Goal: Share content: Share content

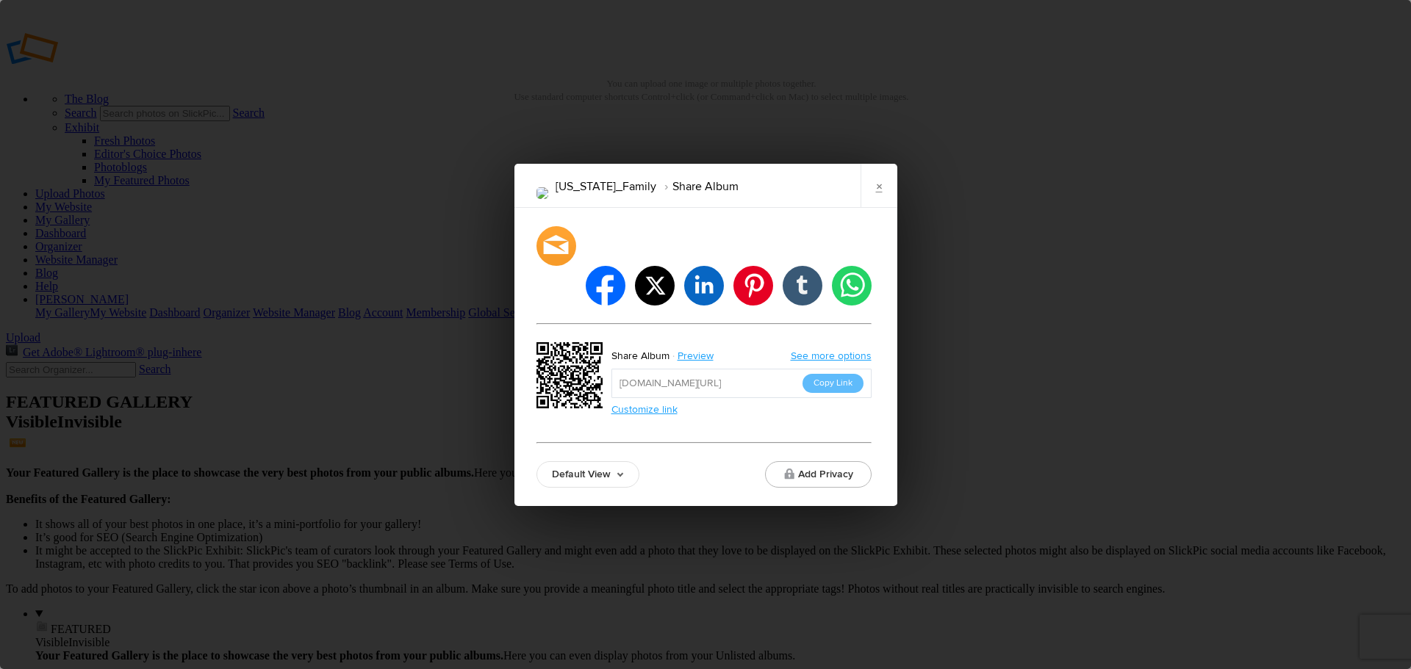
click at [816, 374] on button "Copy Link" at bounding box center [832, 383] width 61 height 19
click at [626, 461] on link "Default View" at bounding box center [587, 474] width 103 height 26
click at [652, 434] on div "facebook twitter linkedin pinterest tumblr whatsapp Share Album Preview See mor…" at bounding box center [703, 357] width 335 height 262
drag, startPoint x: 875, startPoint y: 212, endPoint x: 901, endPoint y: 456, distance: 246.0
click at [901, 456] on div "[US_STATE]_Family Share Album × facebook twitter linkedin pinterest tumblr what…" at bounding box center [705, 334] width 1411 height 669
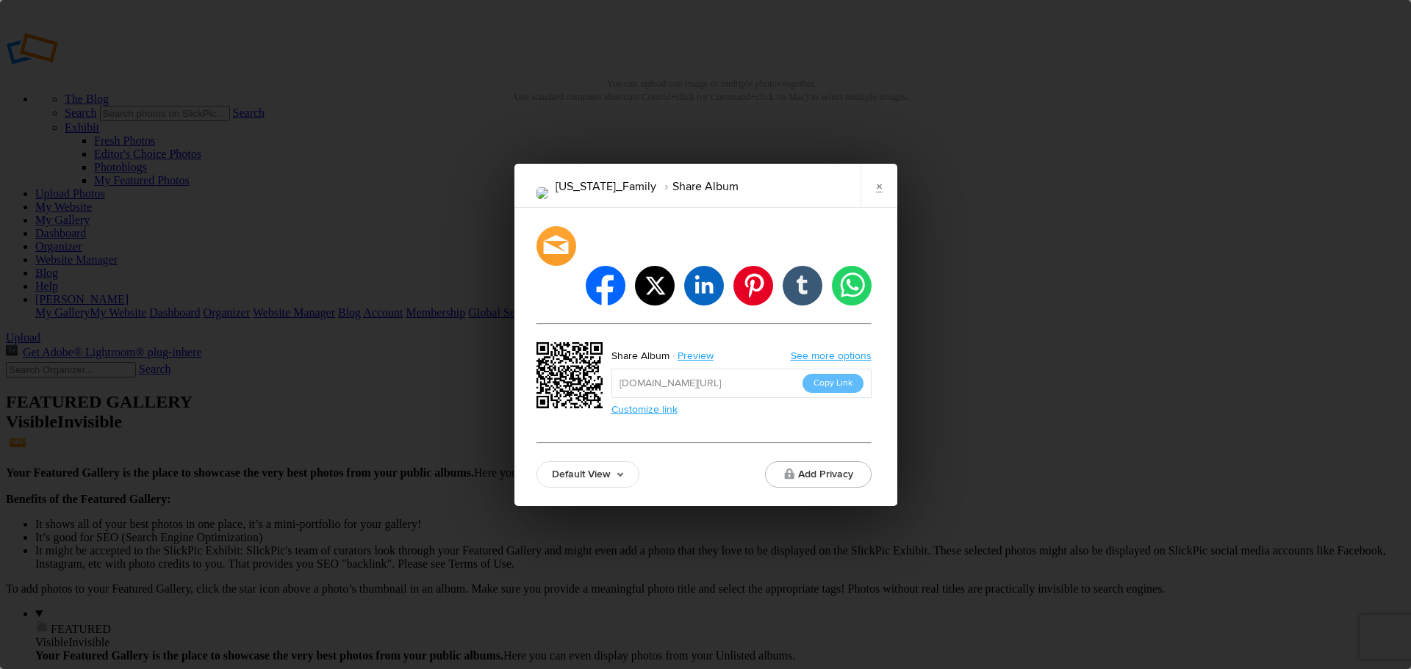
click at [806, 461] on button "Add Privacy" at bounding box center [818, 474] width 107 height 26
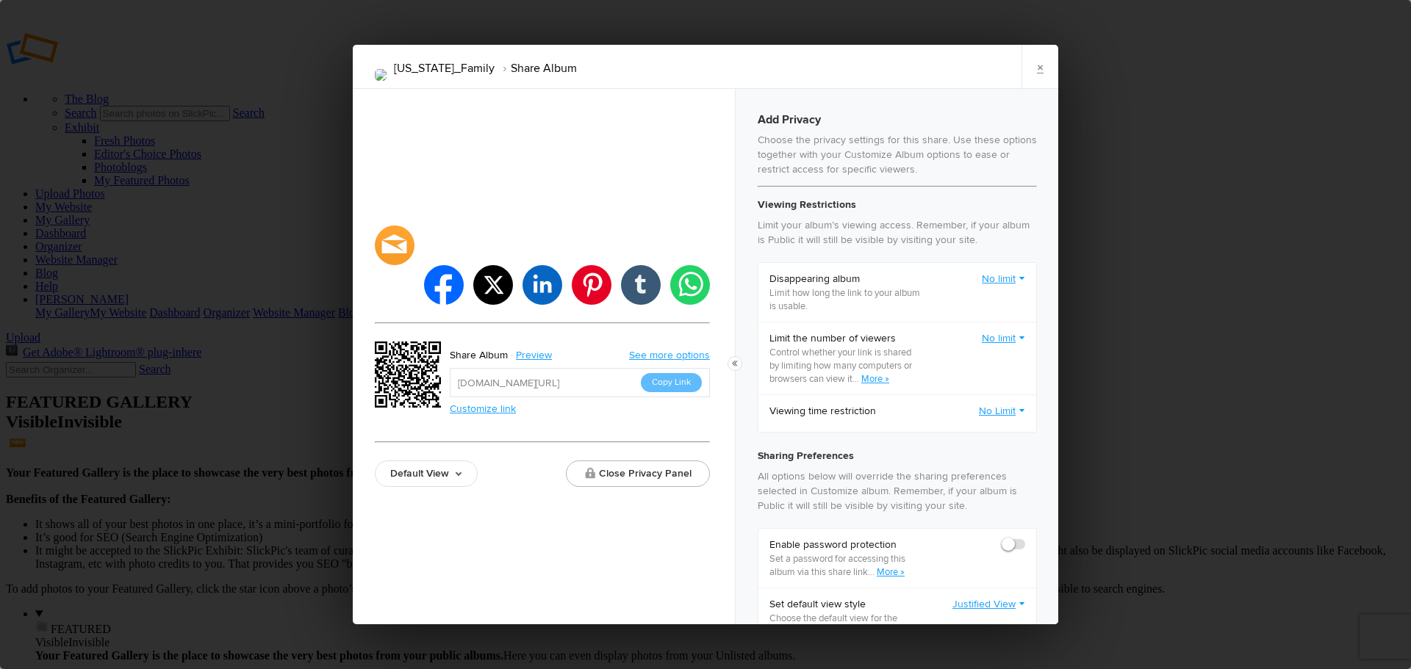
click at [1041, 63] on link "×" at bounding box center [1039, 67] width 37 height 44
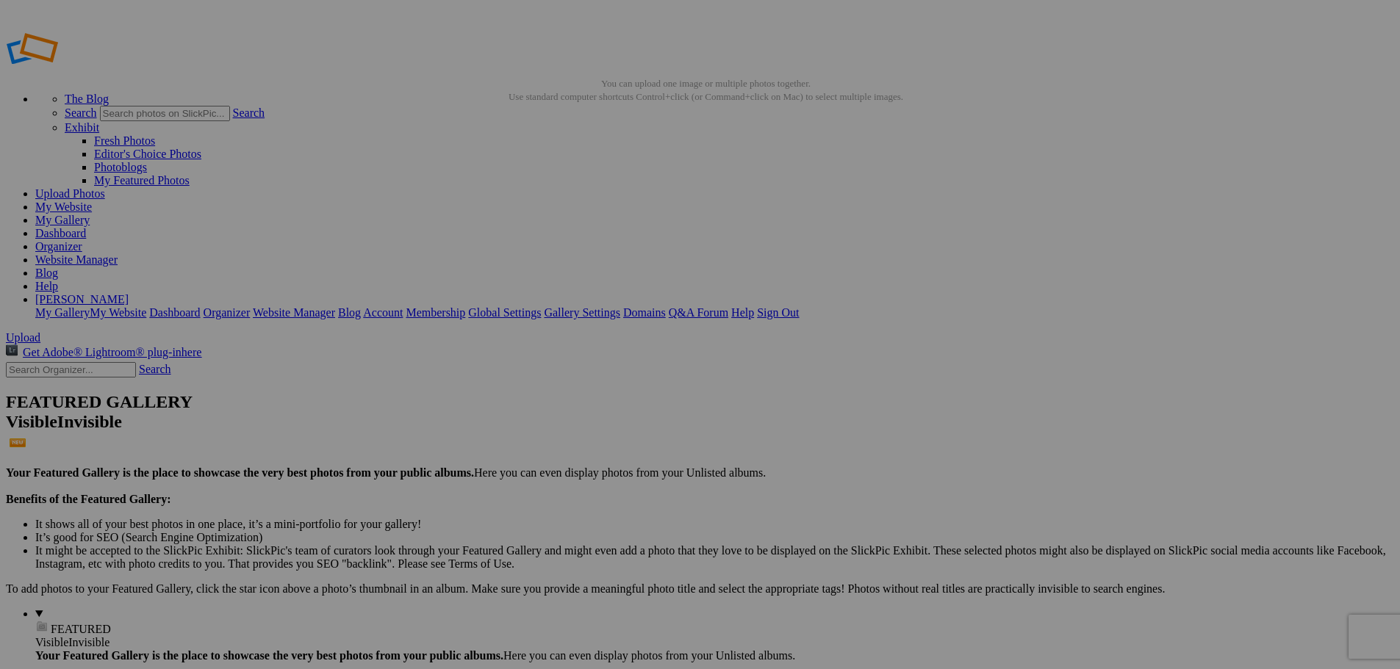
drag, startPoint x: 427, startPoint y: 225, endPoint x: 391, endPoint y: 330, distance: 111.1
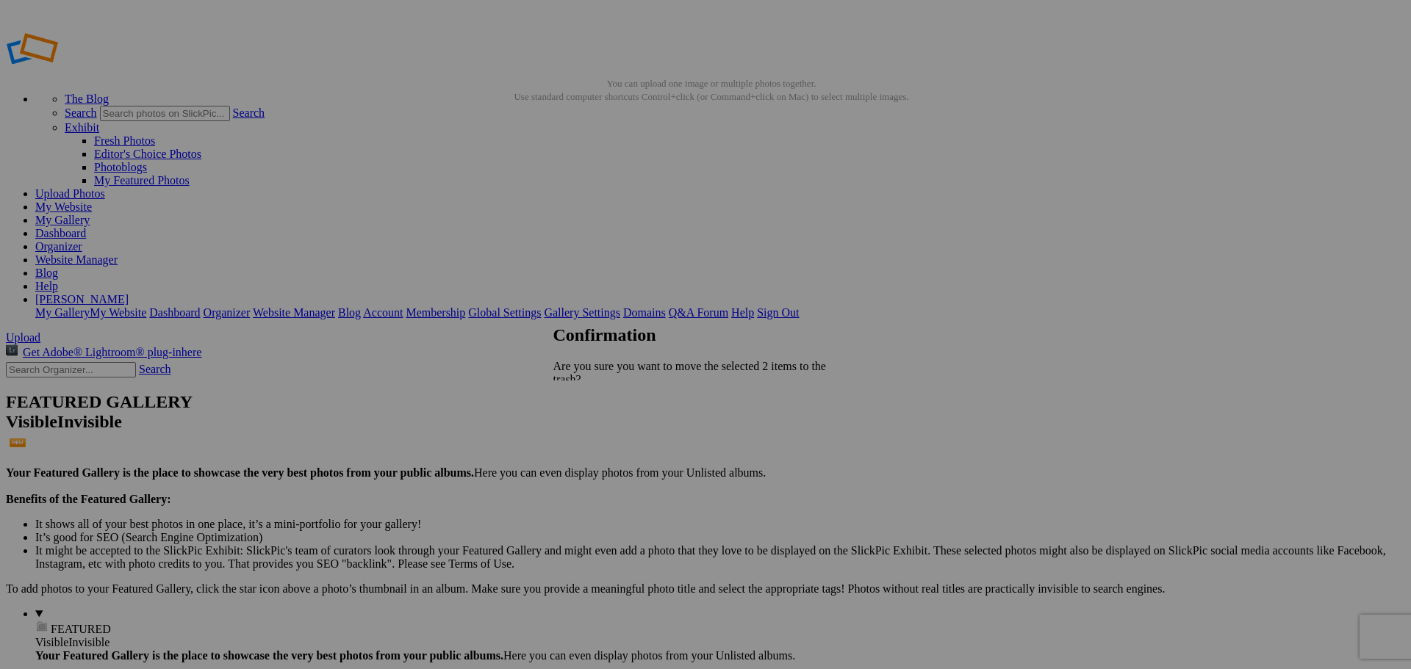
click at [586, 438] on span "Cancel" at bounding box center [569, 444] width 32 height 12
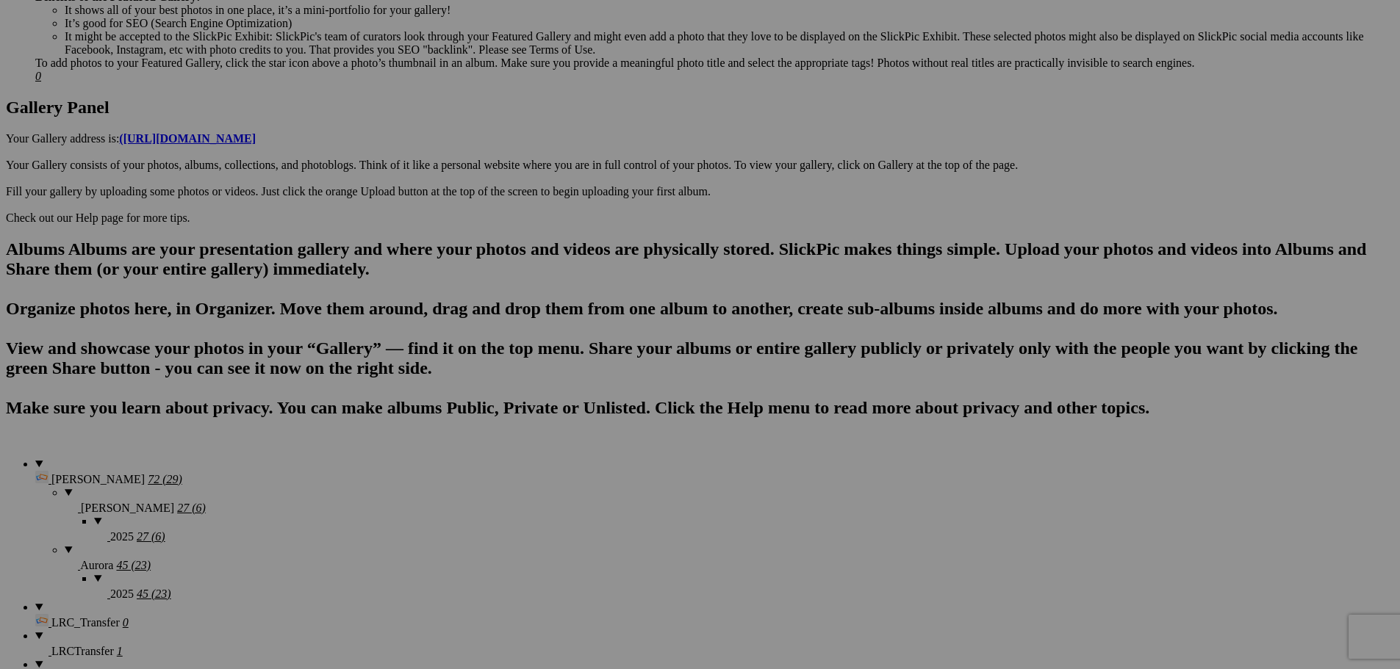
scroll to position [735, 0]
